Goal: Task Accomplishment & Management: Use online tool/utility

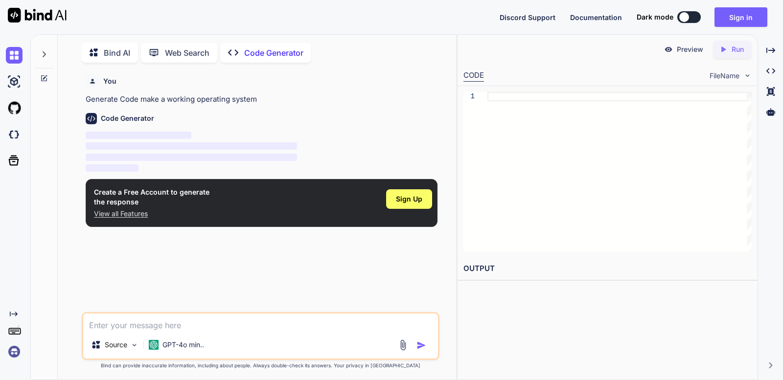
scroll to position [4, 0]
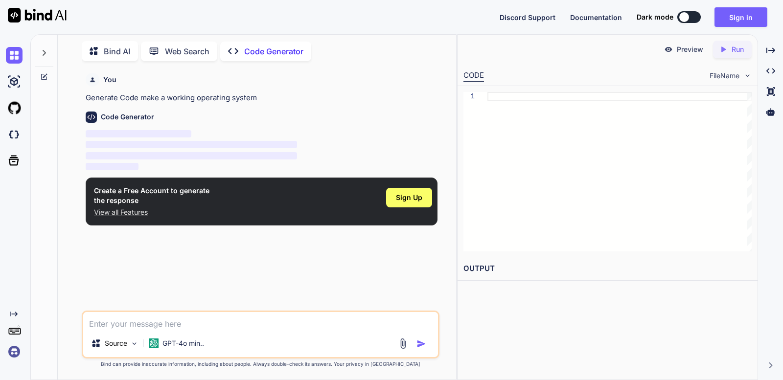
type textarea "x"
click at [411, 197] on span "Sign Up" at bounding box center [409, 198] width 26 height 10
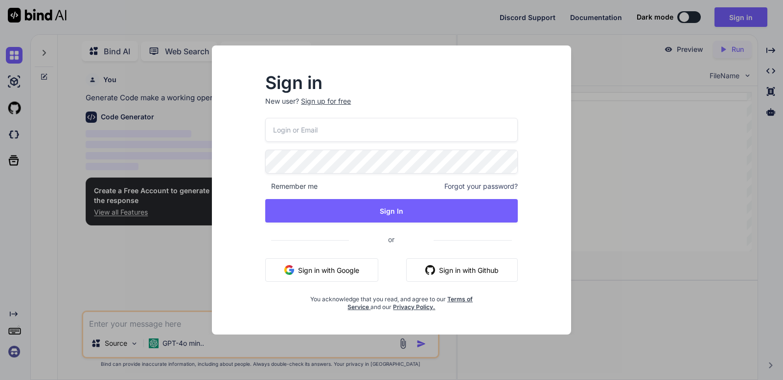
click at [352, 134] on input "email" at bounding box center [391, 130] width 253 height 24
type input "[EMAIL_ADDRESS][DOMAIN_NAME]"
type textarea "Amet voluptas id of"
type textarea "Temporibus possimus"
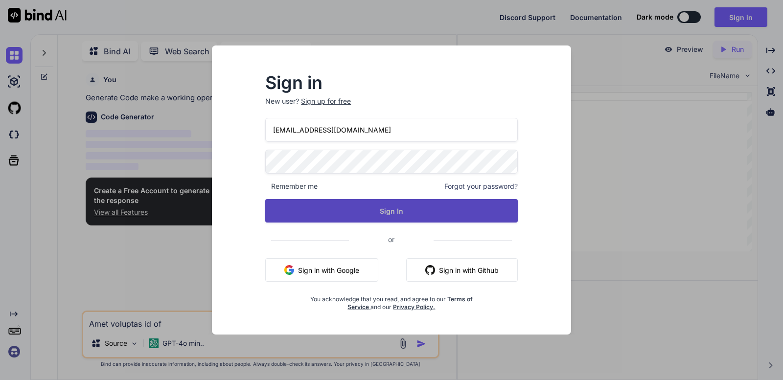
click at [410, 209] on button "Sign In" at bounding box center [391, 210] width 253 height 23
click at [455, 209] on button "Sign In" at bounding box center [391, 210] width 253 height 23
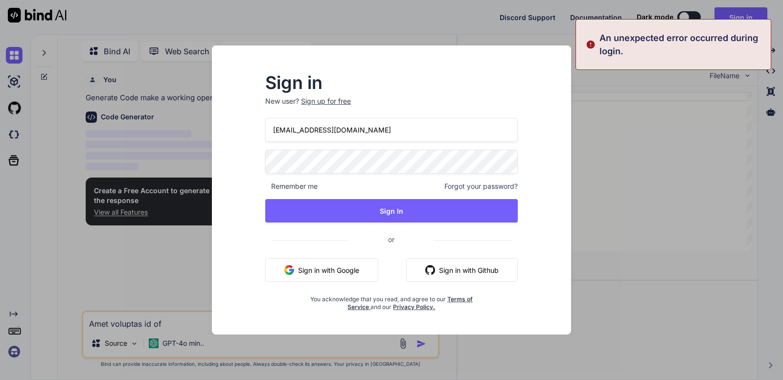
click at [437, 134] on input "[EMAIL_ADDRESS][DOMAIN_NAME]" at bounding box center [391, 130] width 253 height 24
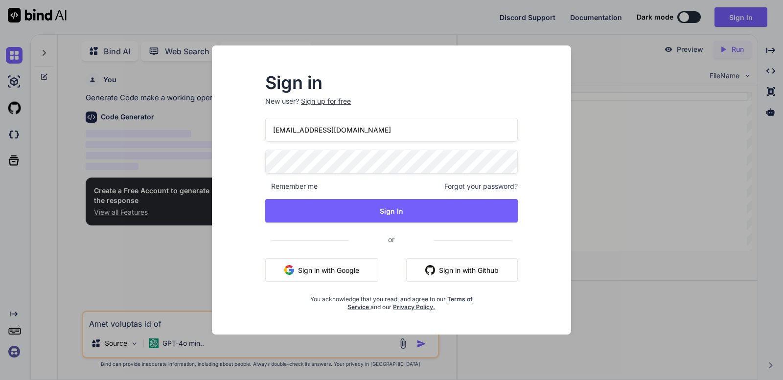
type input "[EMAIL_ADDRESS][DOMAIN_NAME]"
type textarea "Labore laboris dolor"
type textarea "Saepe asperiores qui"
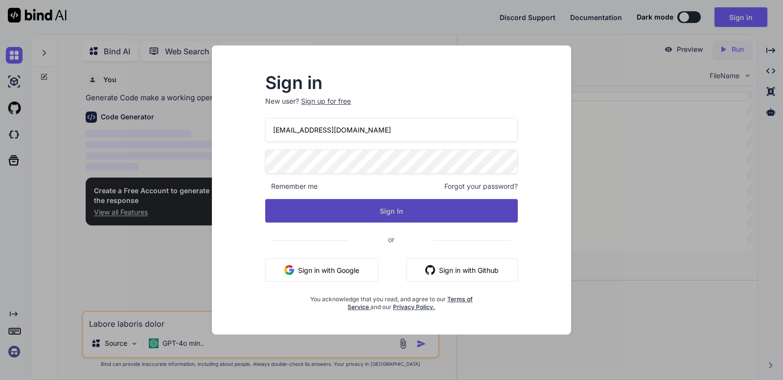
click at [348, 210] on button "Sign In" at bounding box center [391, 210] width 253 height 23
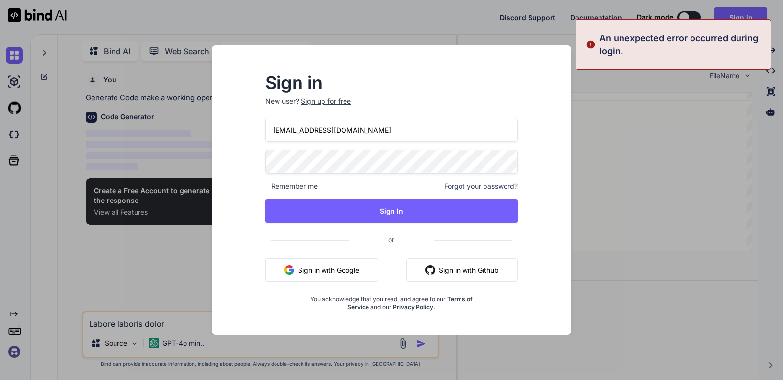
click at [603, 173] on div "Sign in New user? Sign up for free [EMAIL_ADDRESS][DOMAIN_NAME] Remember me For…" at bounding box center [391, 190] width 783 height 380
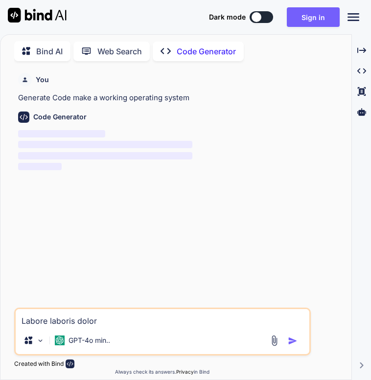
click at [188, 326] on textarea "Labore laboris dolor" at bounding box center [163, 318] width 294 height 18
click at [295, 340] on img "button" at bounding box center [293, 341] width 10 height 10
click at [293, 338] on img "button" at bounding box center [293, 341] width 10 height 10
click at [293, 336] on img "button" at bounding box center [293, 341] width 10 height 10
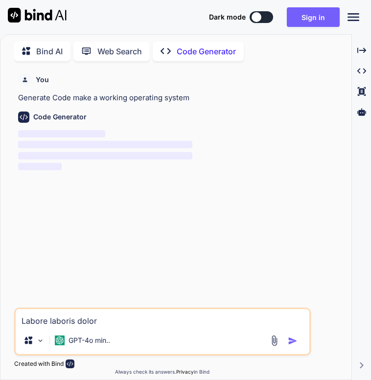
click at [125, 318] on textarea "Labore laboris dolor" at bounding box center [163, 318] width 294 height 18
type textarea "L"
click at [145, 109] on div "Code Generator ‌ ‌ ‌ ‌" at bounding box center [163, 138] width 291 height 69
click at [315, 15] on button "Sign in" at bounding box center [313, 17] width 53 height 20
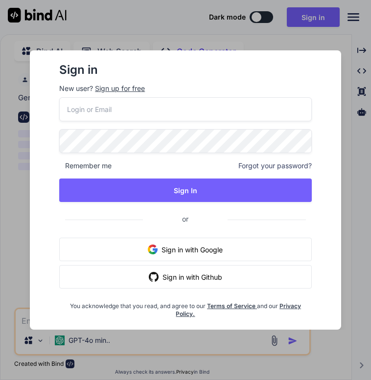
click at [147, 246] on button "Sign in with Google" at bounding box center [185, 249] width 253 height 23
click at [347, 165] on div "Sign in New user? Sign up for free Remember me Forgot your password? Sign In or…" at bounding box center [186, 189] width 340 height 279
drag, startPoint x: 347, startPoint y: 165, endPoint x: 367, endPoint y: 177, distance: 22.8
click at [367, 177] on div "Sign in New user? Sign up for free Remember me Forgot your password? Sign In or…" at bounding box center [185, 190] width 371 height 380
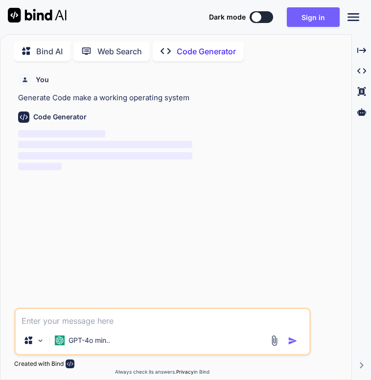
click at [367, 177] on div "Created with Pixso. Created with Pixso. Created with Pixso. Created with Pixso." at bounding box center [361, 211] width 11 height 338
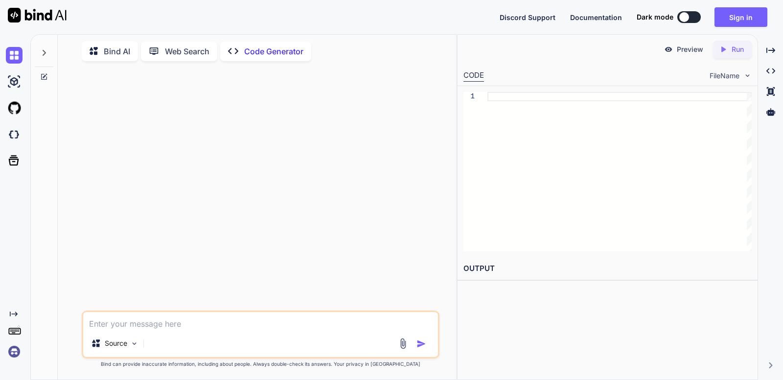
click at [530, 200] on div at bounding box center [619, 172] width 264 height 160
click at [347, 322] on textarea at bounding box center [260, 321] width 355 height 18
click at [9, 80] on img at bounding box center [14, 81] width 17 height 17
